Goal: Task Accomplishment & Management: Manage account settings

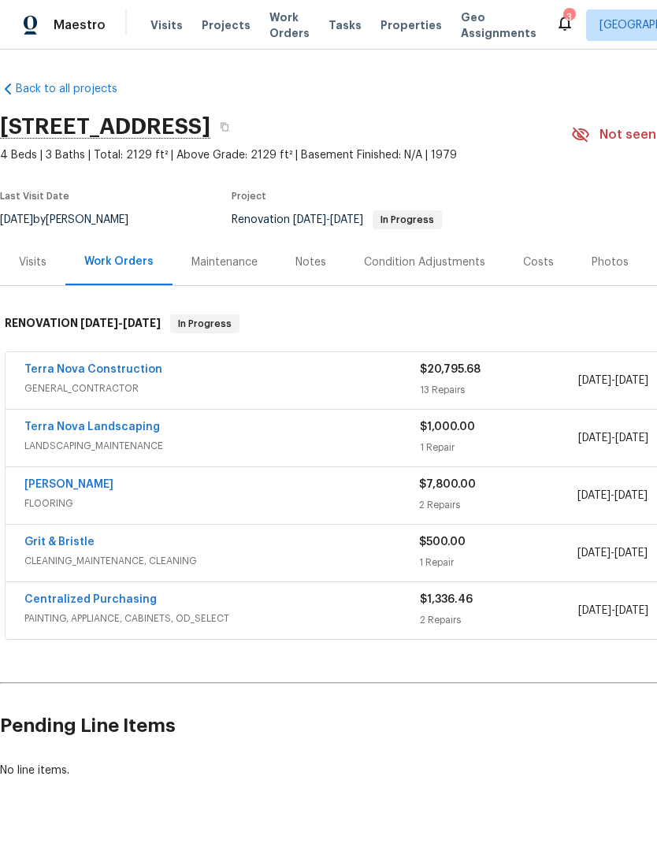
click at [159, 28] on span "Visits" at bounding box center [166, 25] width 32 height 16
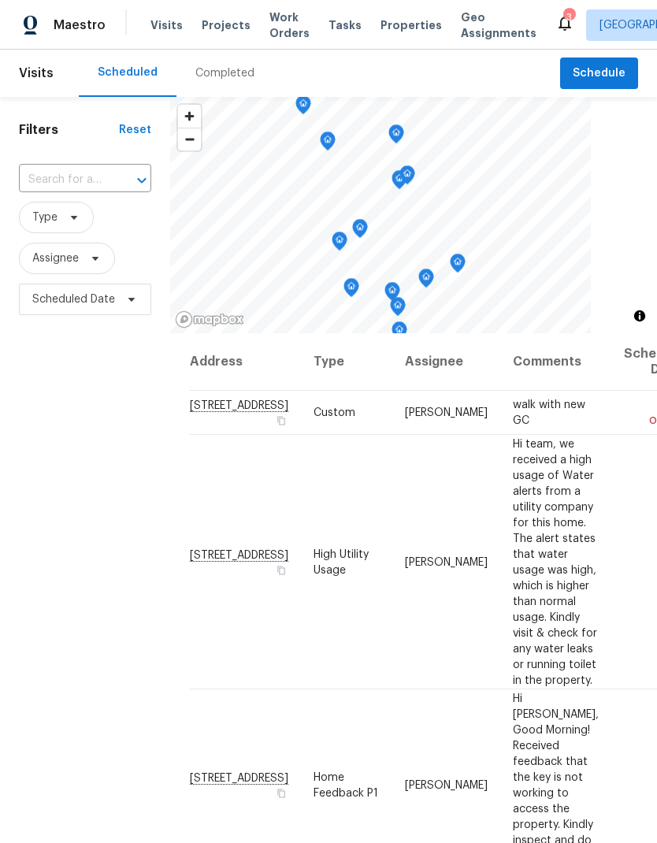
click at [74, 169] on input "text" at bounding box center [63, 180] width 88 height 24
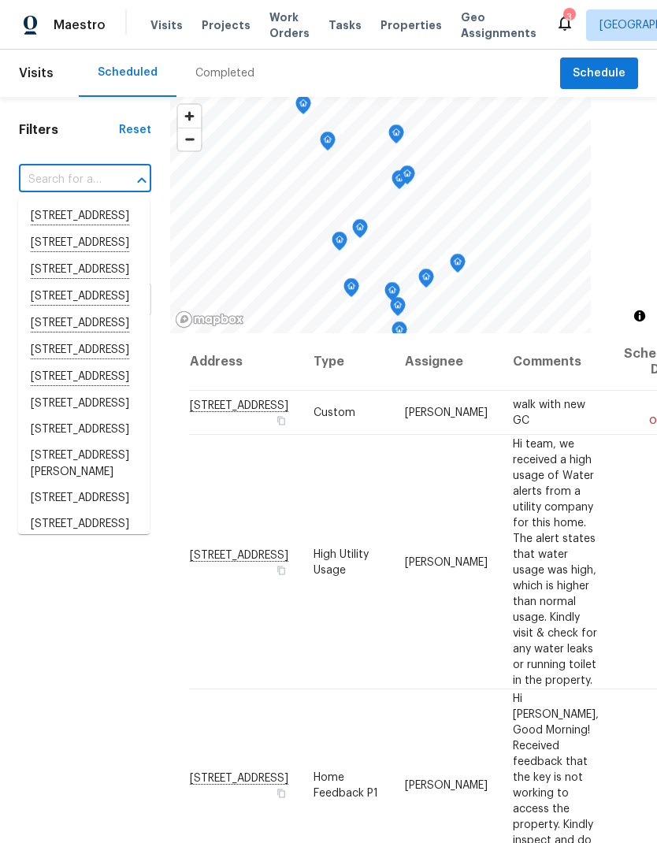
click at [73, 189] on input "text" at bounding box center [63, 180] width 88 height 24
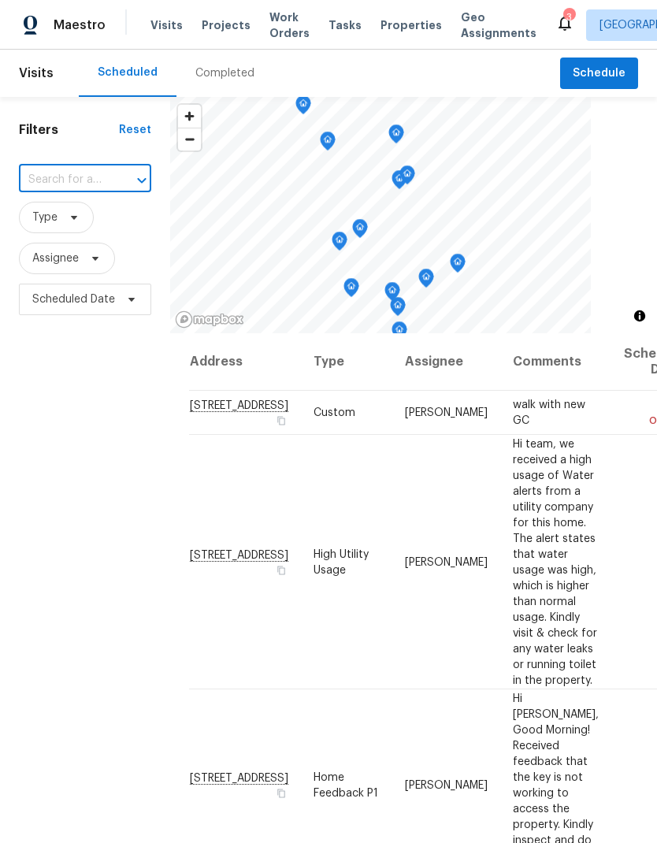
paste input "[STREET_ADDRESS][PERSON_NAME]"
type input "[STREET_ADDRESS][PERSON_NAME]"
click at [54, 232] on li "[STREET_ADDRESS][PERSON_NAME]" at bounding box center [84, 224] width 132 height 43
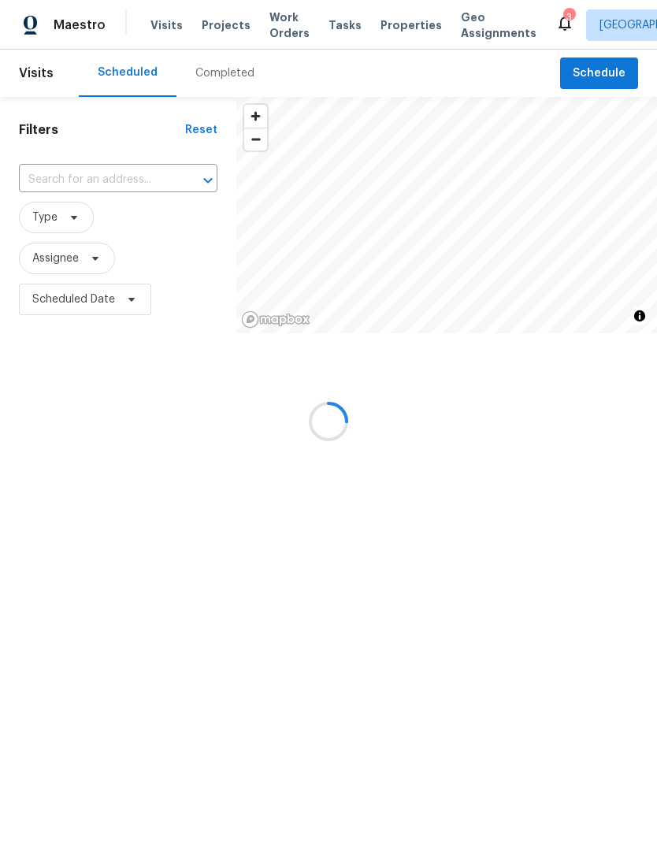
type input "[STREET_ADDRESS][PERSON_NAME]"
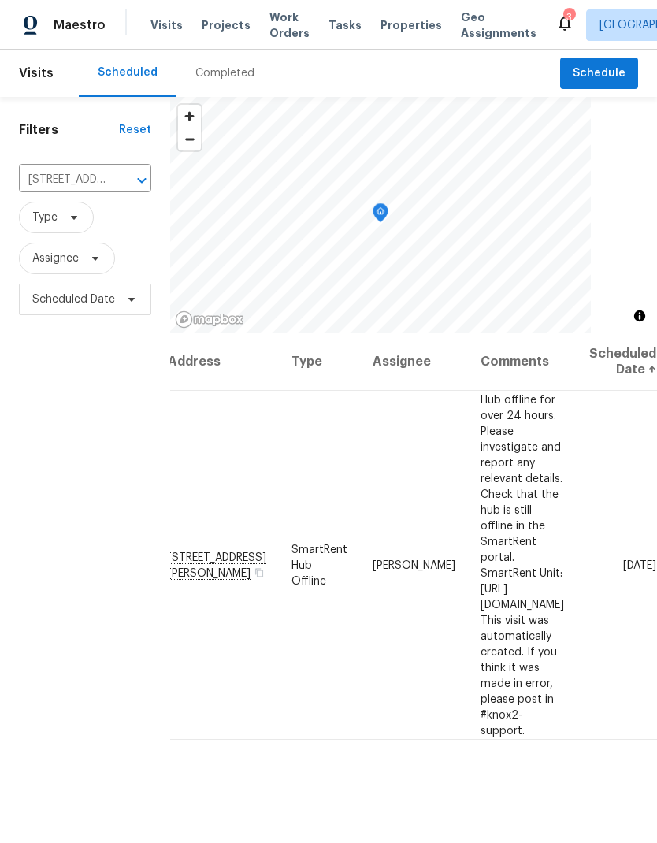
scroll to position [0, 110]
click at [0, 0] on icon at bounding box center [0, 0] width 0 height 0
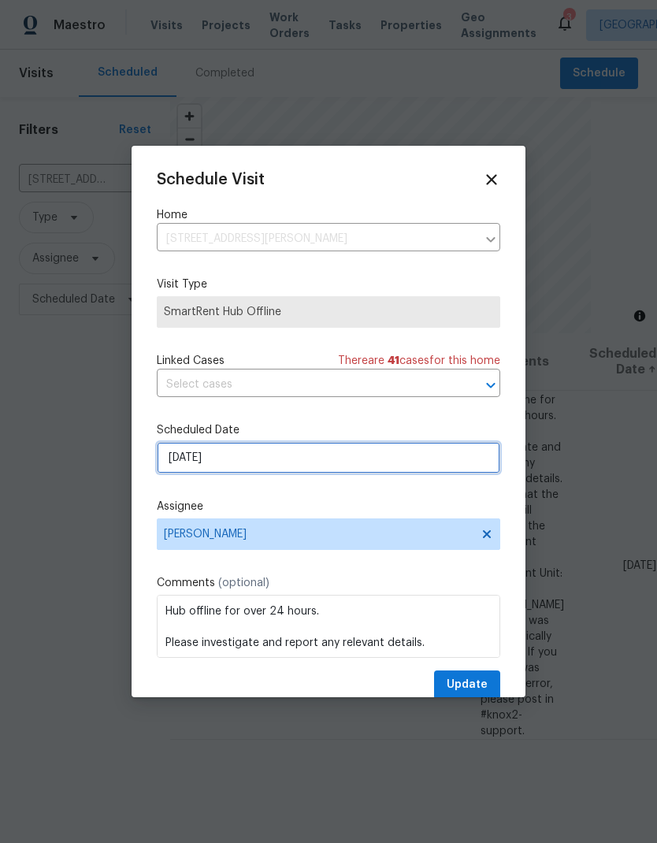
click at [362, 470] on input "[DATE]" at bounding box center [328, 458] width 343 height 32
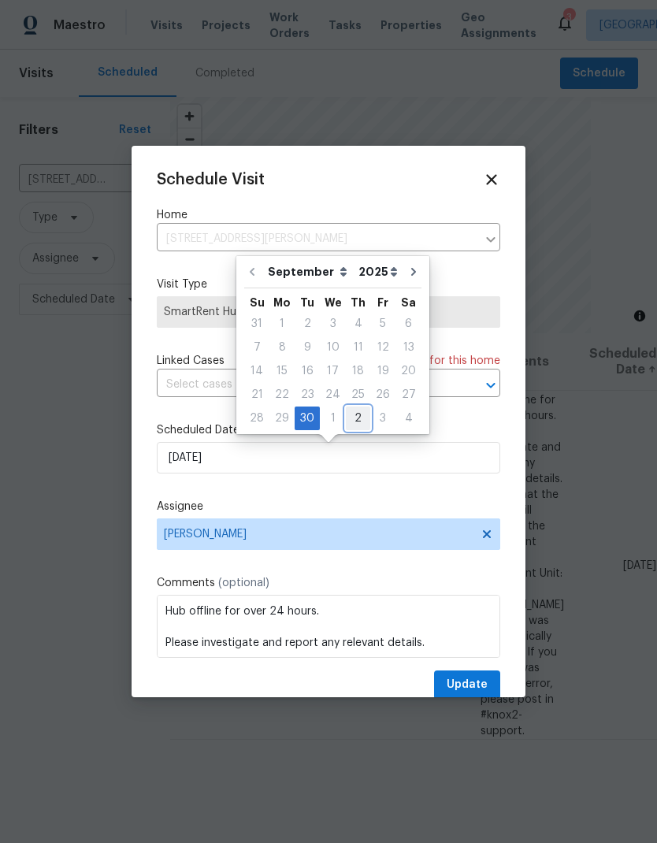
click at [351, 418] on div "2" at bounding box center [358, 418] width 24 height 22
type input "[DATE]"
select select "9"
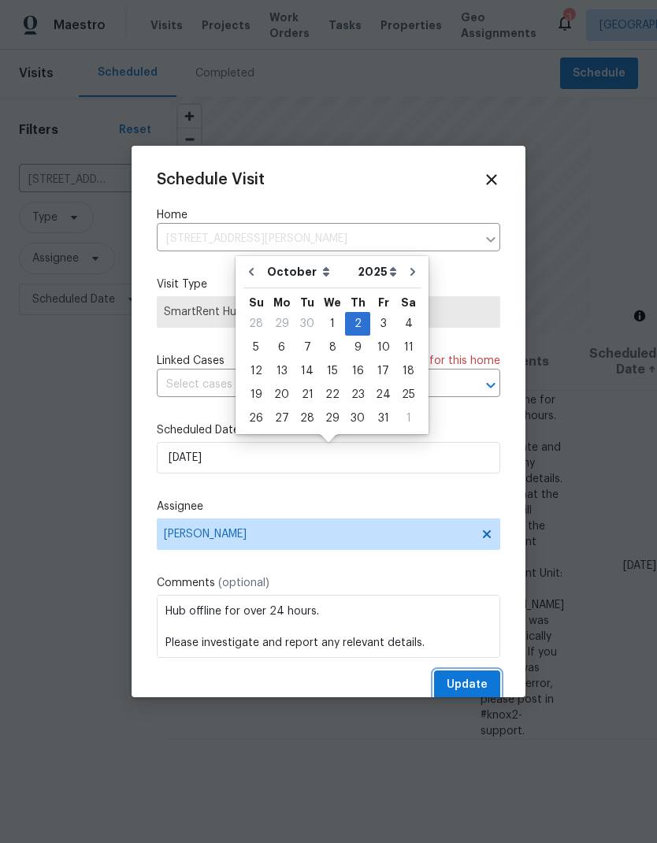
click at [471, 685] on span "Update" at bounding box center [467, 685] width 41 height 20
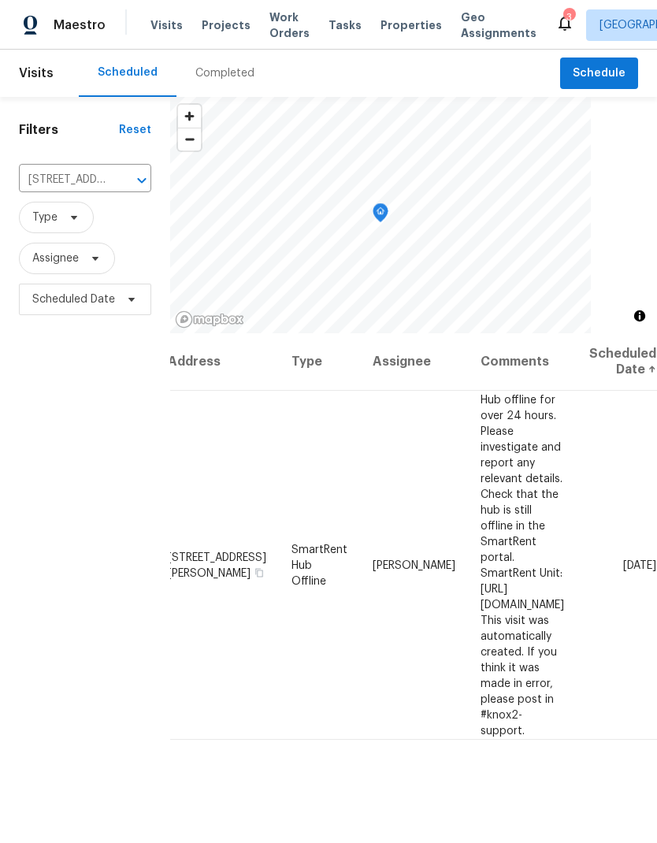
click at [113, 182] on icon "Clear" at bounding box center [121, 181] width 16 height 16
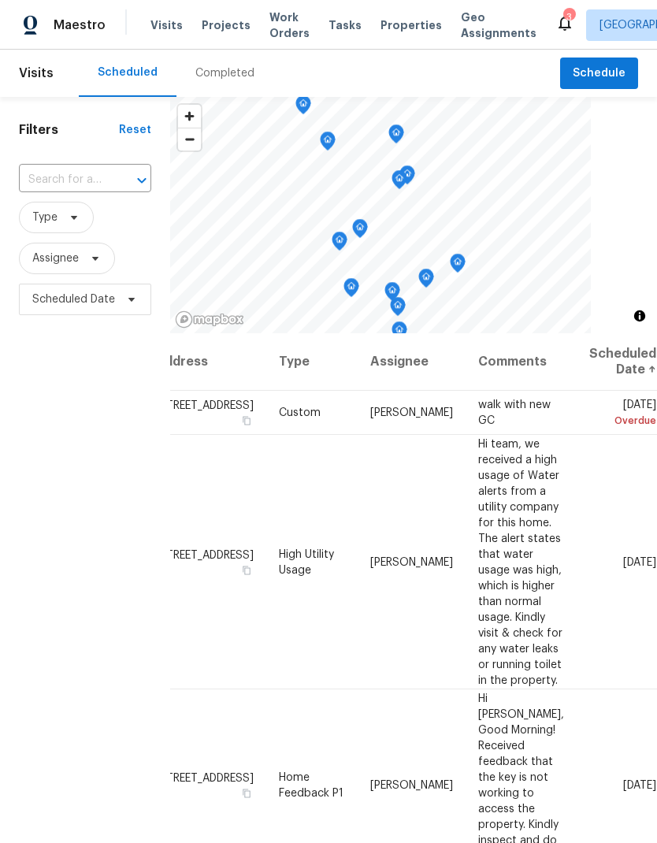
click at [78, 183] on input "text" at bounding box center [63, 180] width 88 height 24
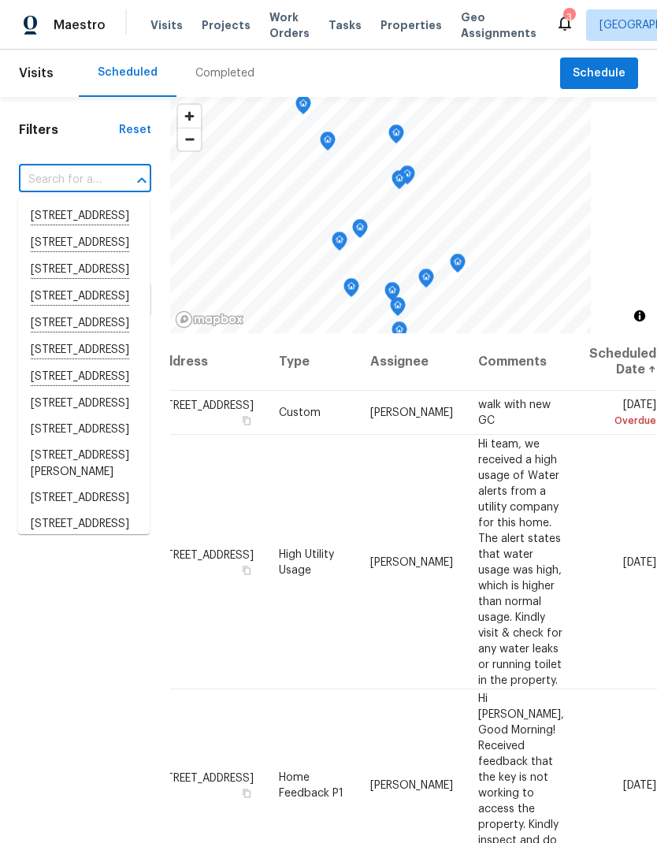
click at [61, 183] on input "text" at bounding box center [63, 180] width 88 height 24
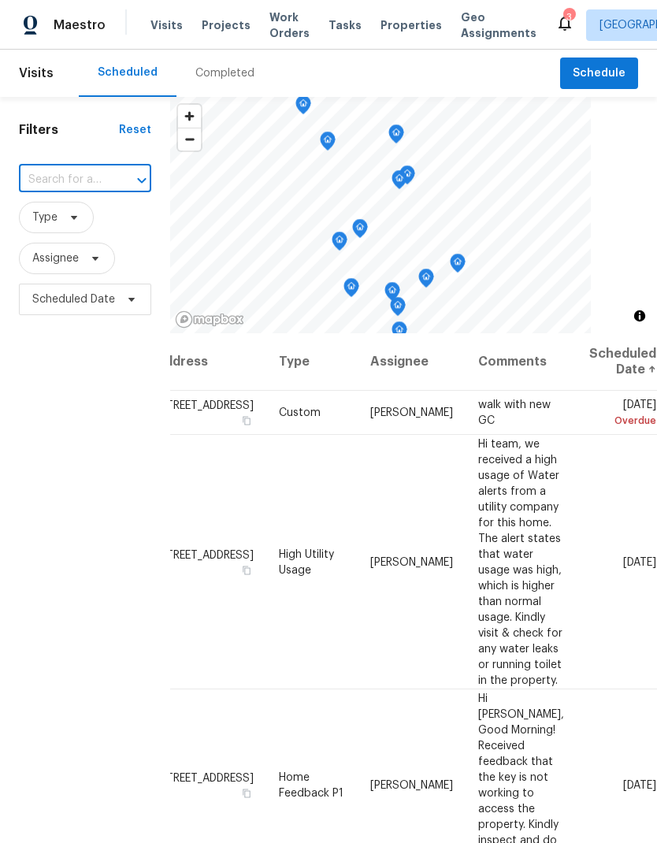
paste input "[STREET_ADDRESS][US_STATE]"
click at [80, 236] on li "[STREET_ADDRESS][US_STATE]" at bounding box center [84, 224] width 132 height 43
type input "[STREET_ADDRESS][US_STATE]"
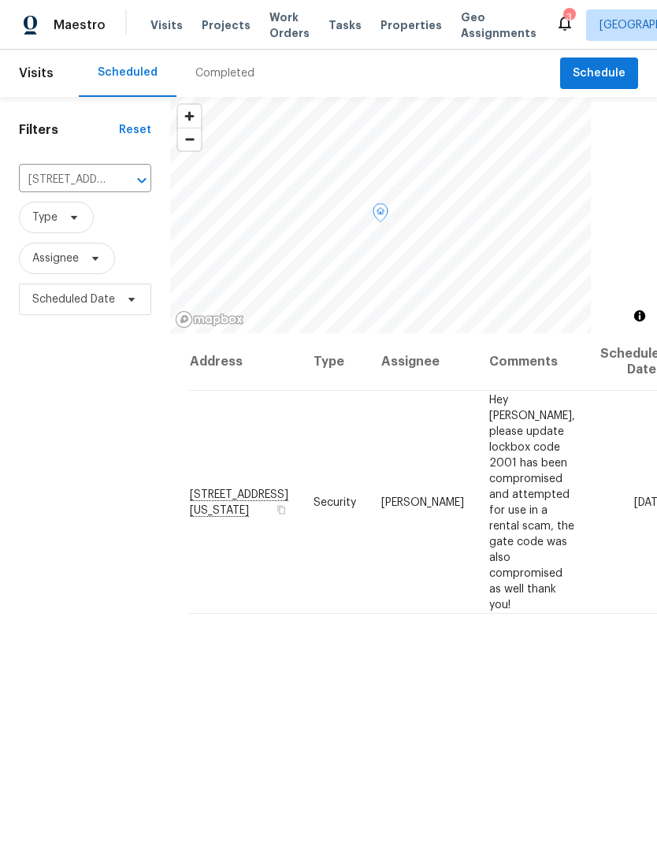
click at [0, 0] on icon at bounding box center [0, 0] width 0 height 0
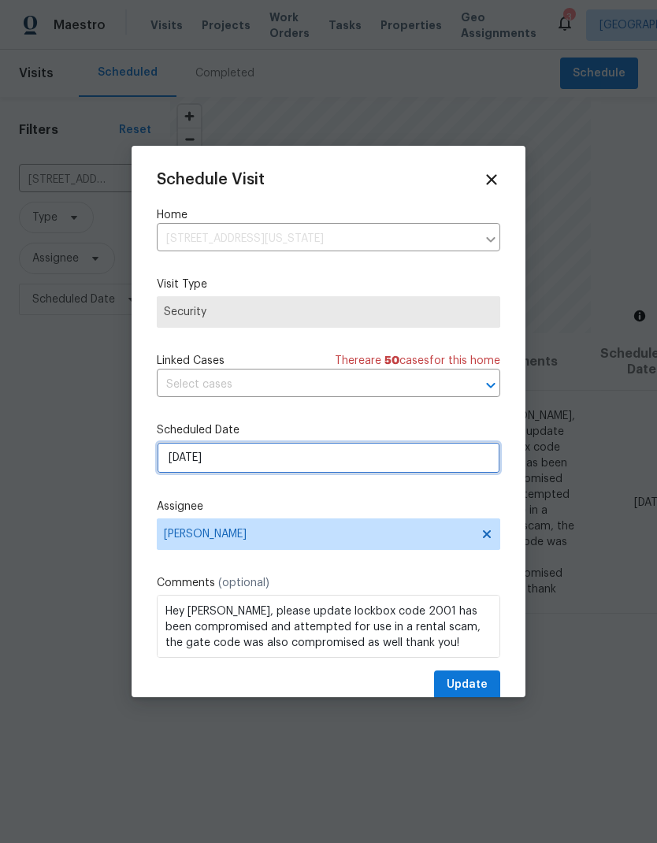
click at [200, 460] on input "[DATE]" at bounding box center [328, 458] width 343 height 32
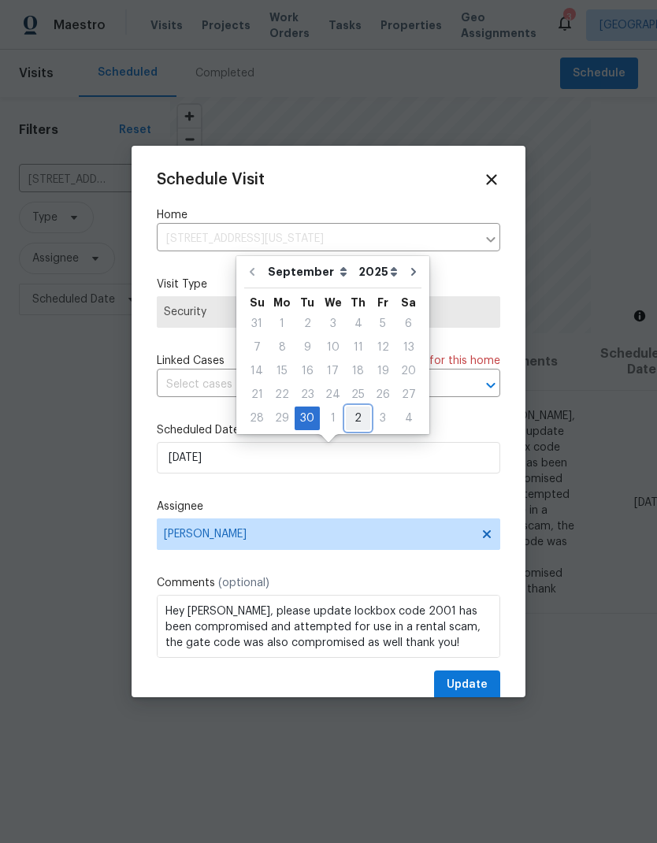
click at [356, 421] on div "2" at bounding box center [358, 418] width 24 height 22
type input "[DATE]"
select select "9"
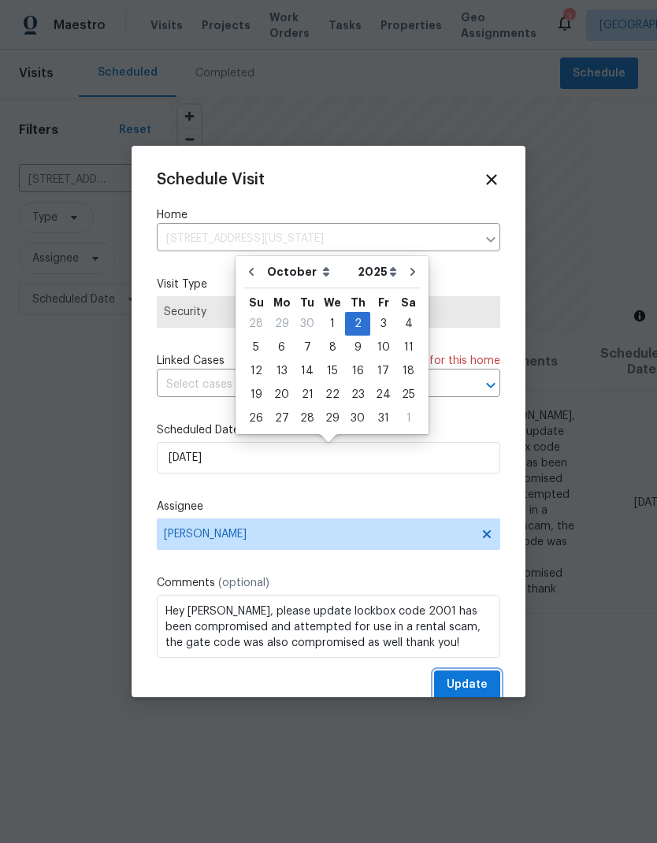
click at [475, 689] on span "Update" at bounding box center [467, 685] width 41 height 20
